Goal: Task Accomplishment & Management: Manage account settings

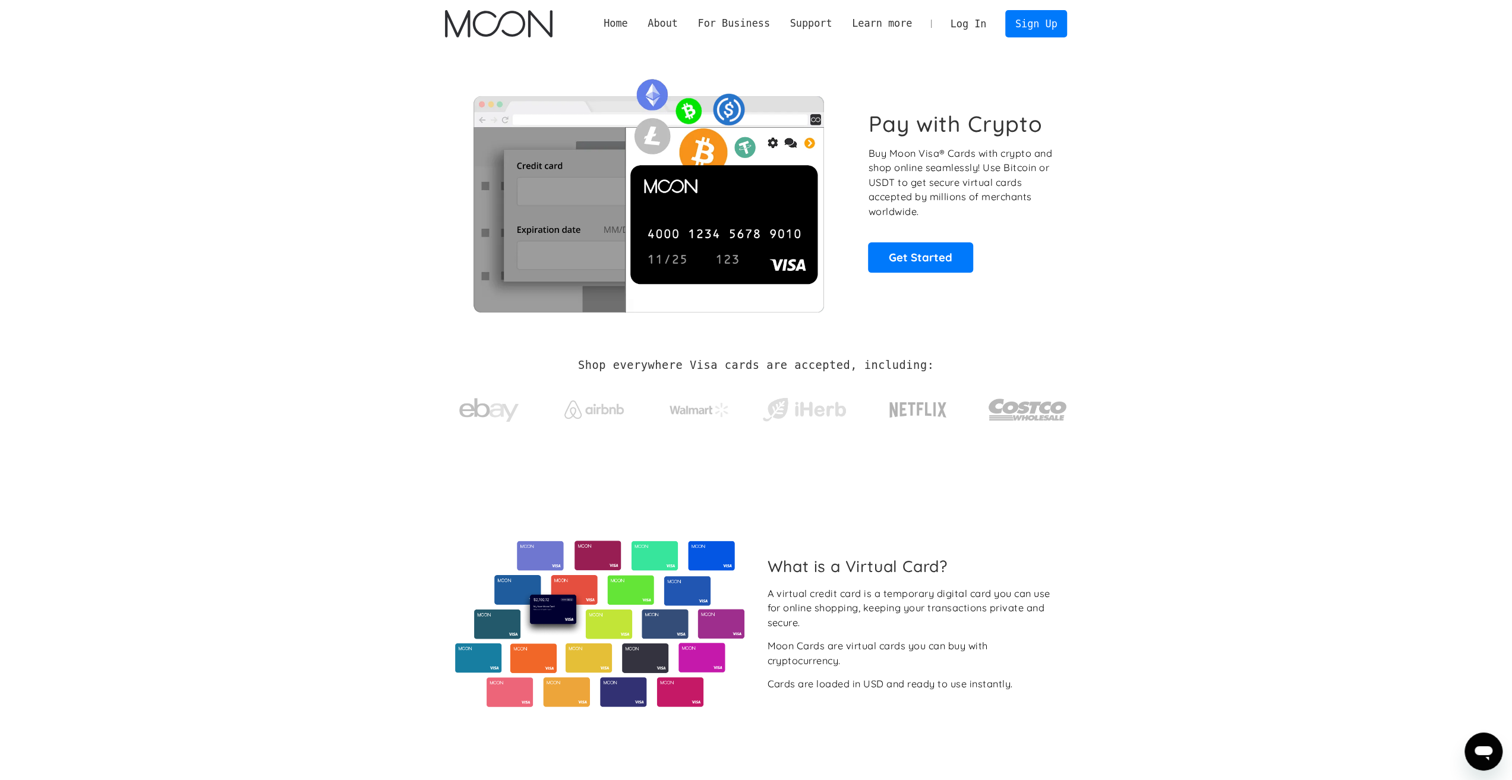
click at [974, 28] on link "Log In" at bounding box center [968, 24] width 56 height 26
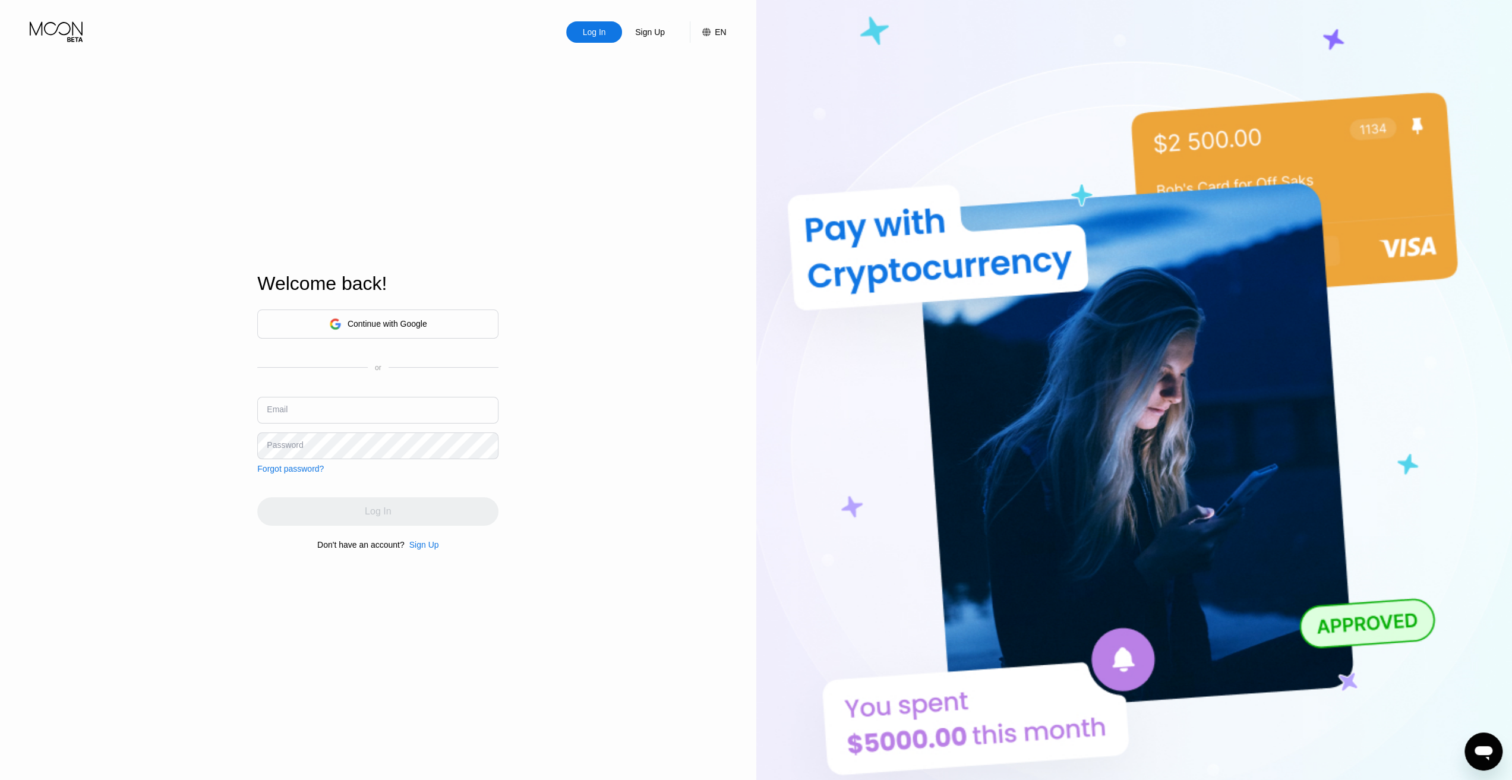
click at [326, 393] on div "Continue with Google or Email Password Forgot password?" at bounding box center [377, 392] width 241 height 164
click at [329, 409] on input "text" at bounding box center [377, 410] width 241 height 27
